Goal: Check status: Check status

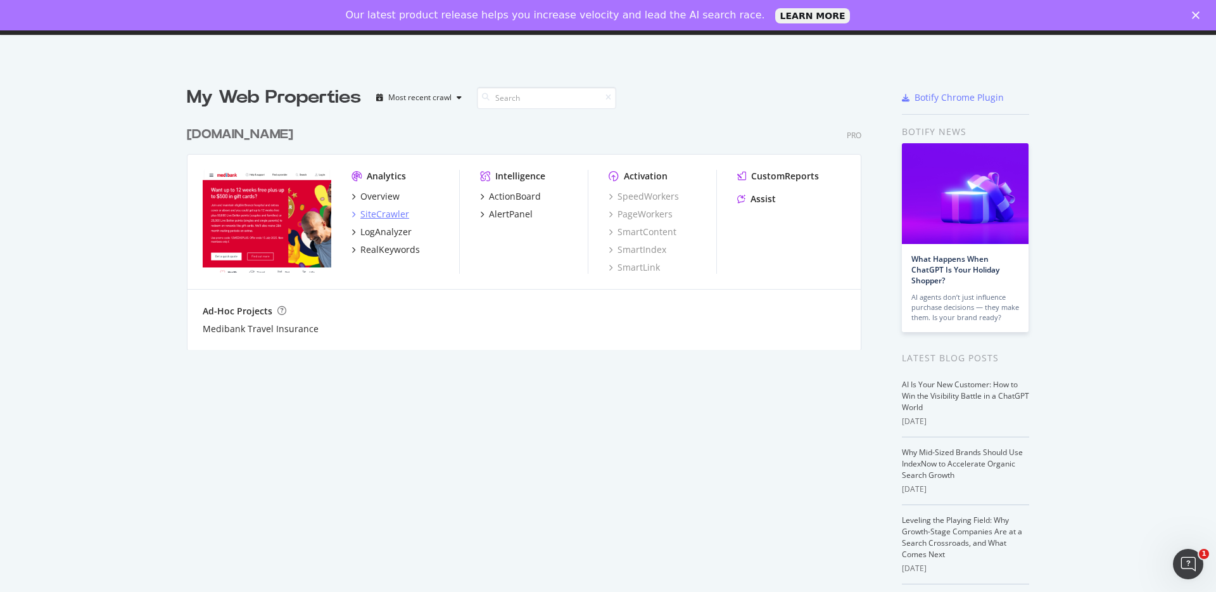
click at [353, 213] on icon "grid" at bounding box center [354, 214] width 4 height 6
